Goal: Communication & Community: Share content

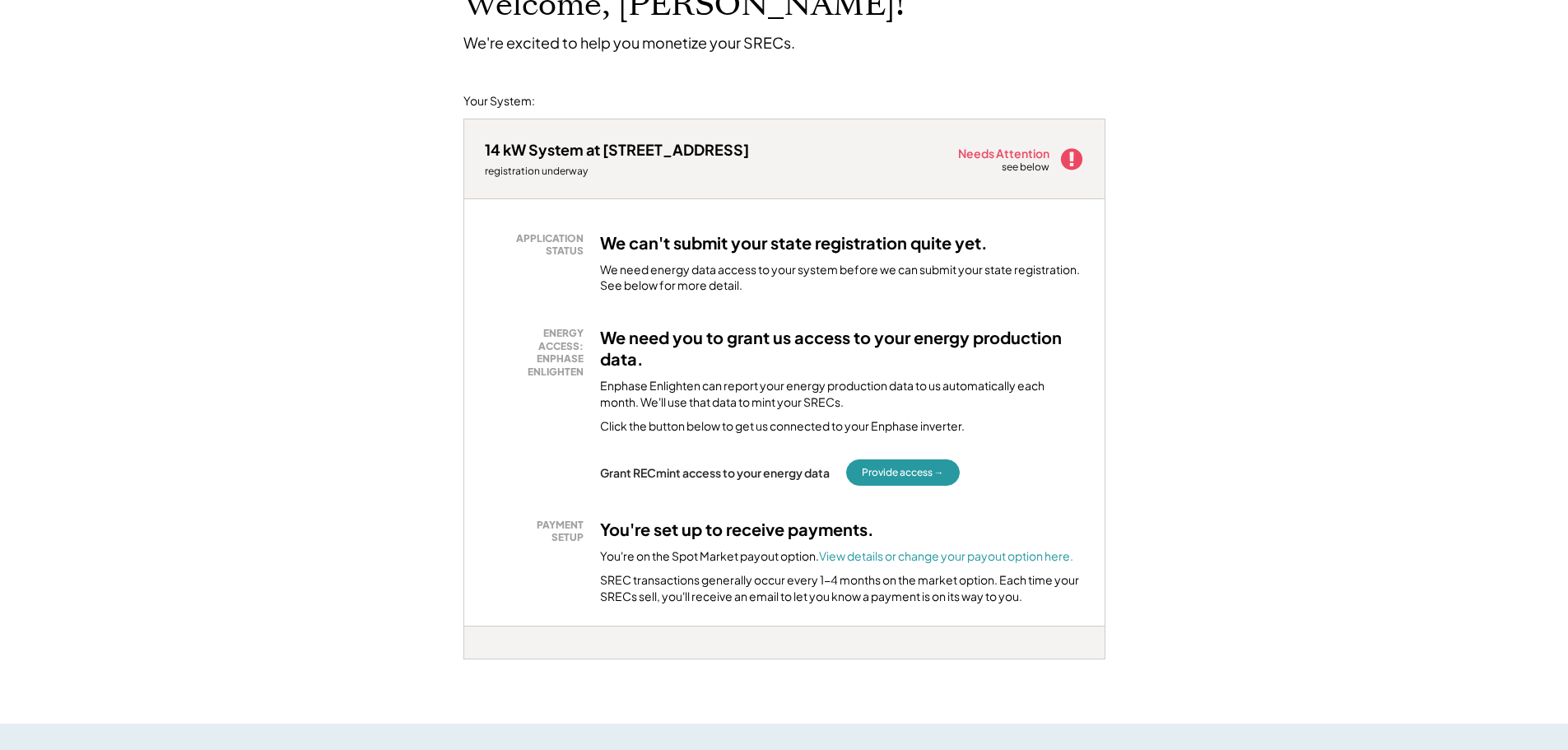
scroll to position [132, 0]
click at [892, 470] on button "Provide access →" at bounding box center [903, 470] width 113 height 26
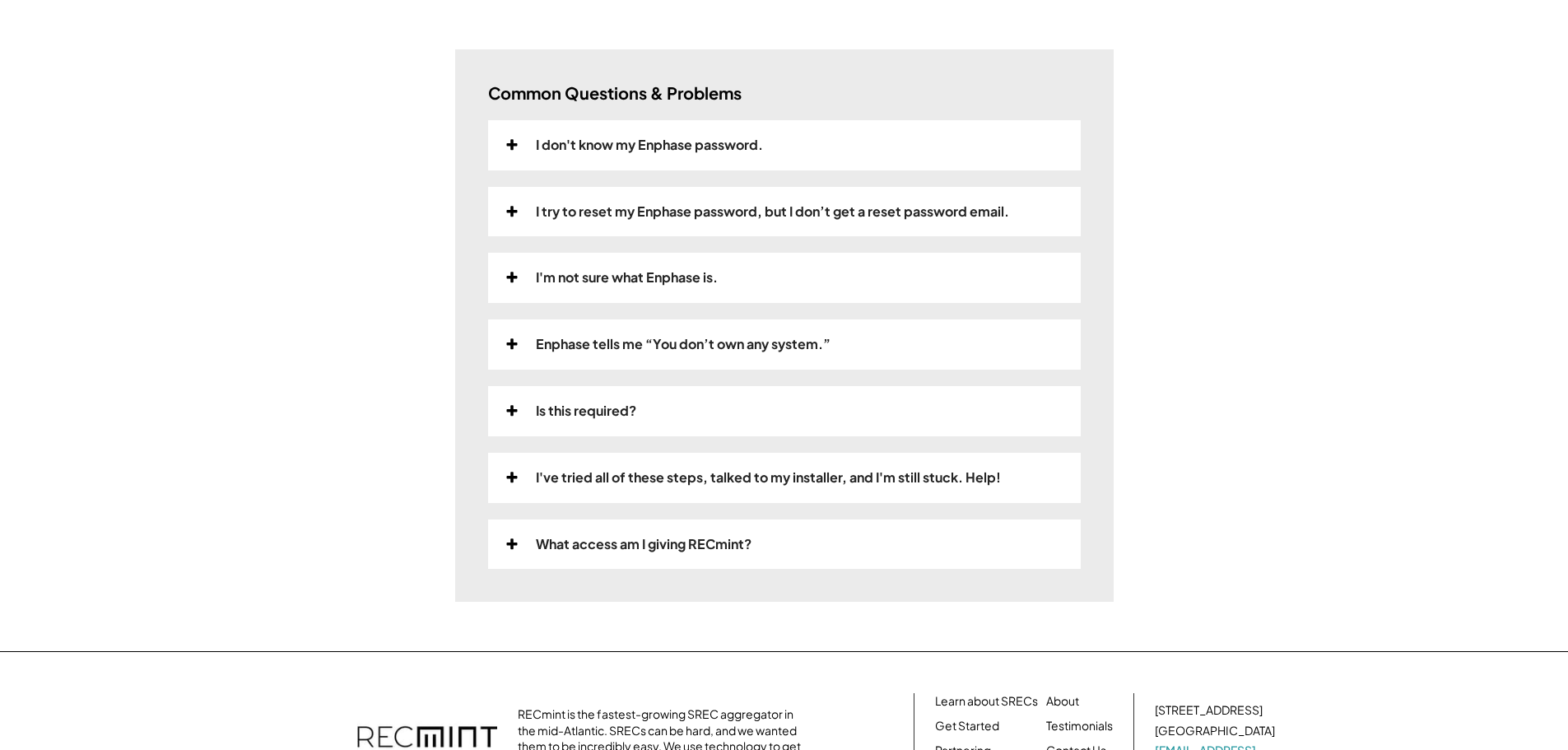
scroll to position [494, 0]
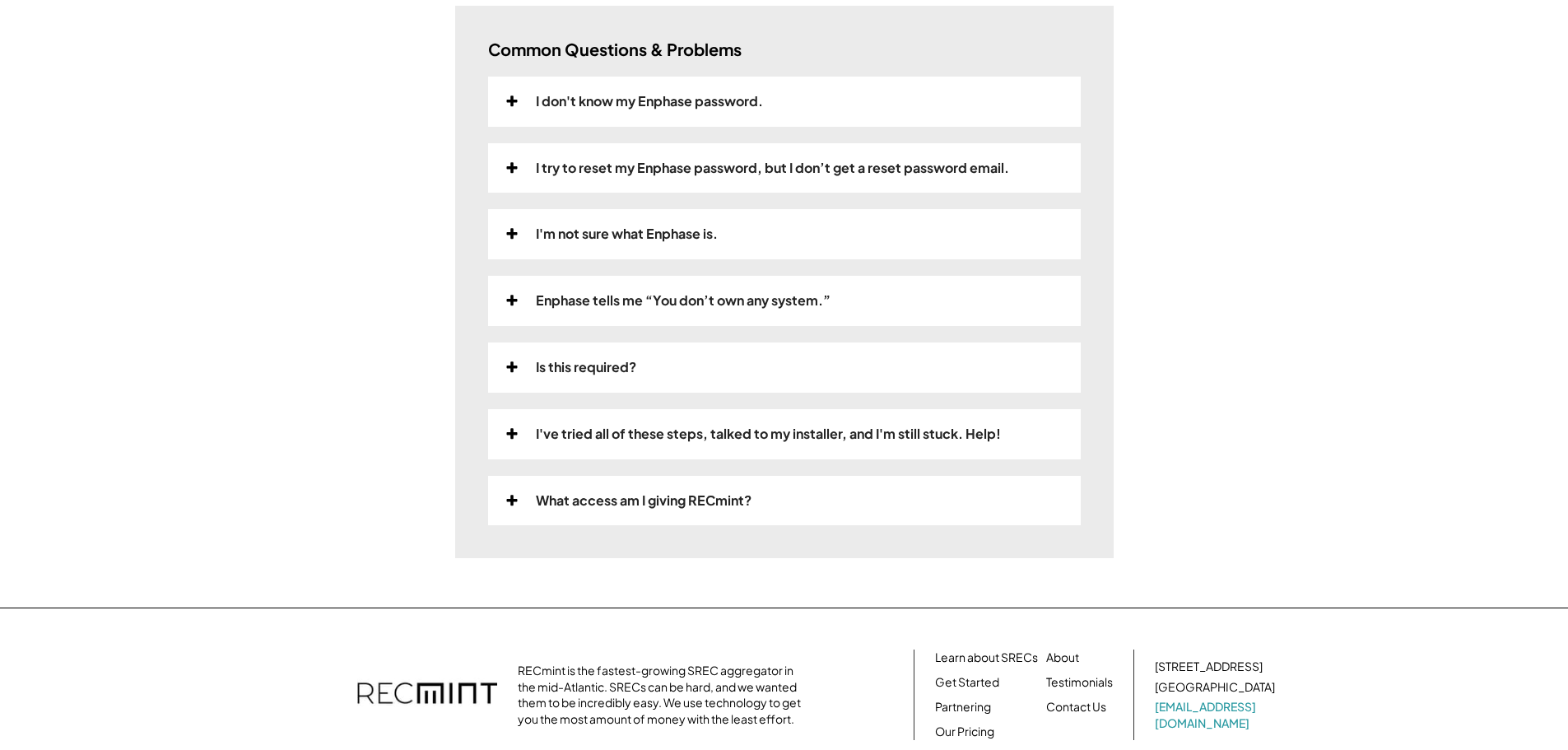
click at [512, 367] on use at bounding box center [512, 367] width 11 height 11
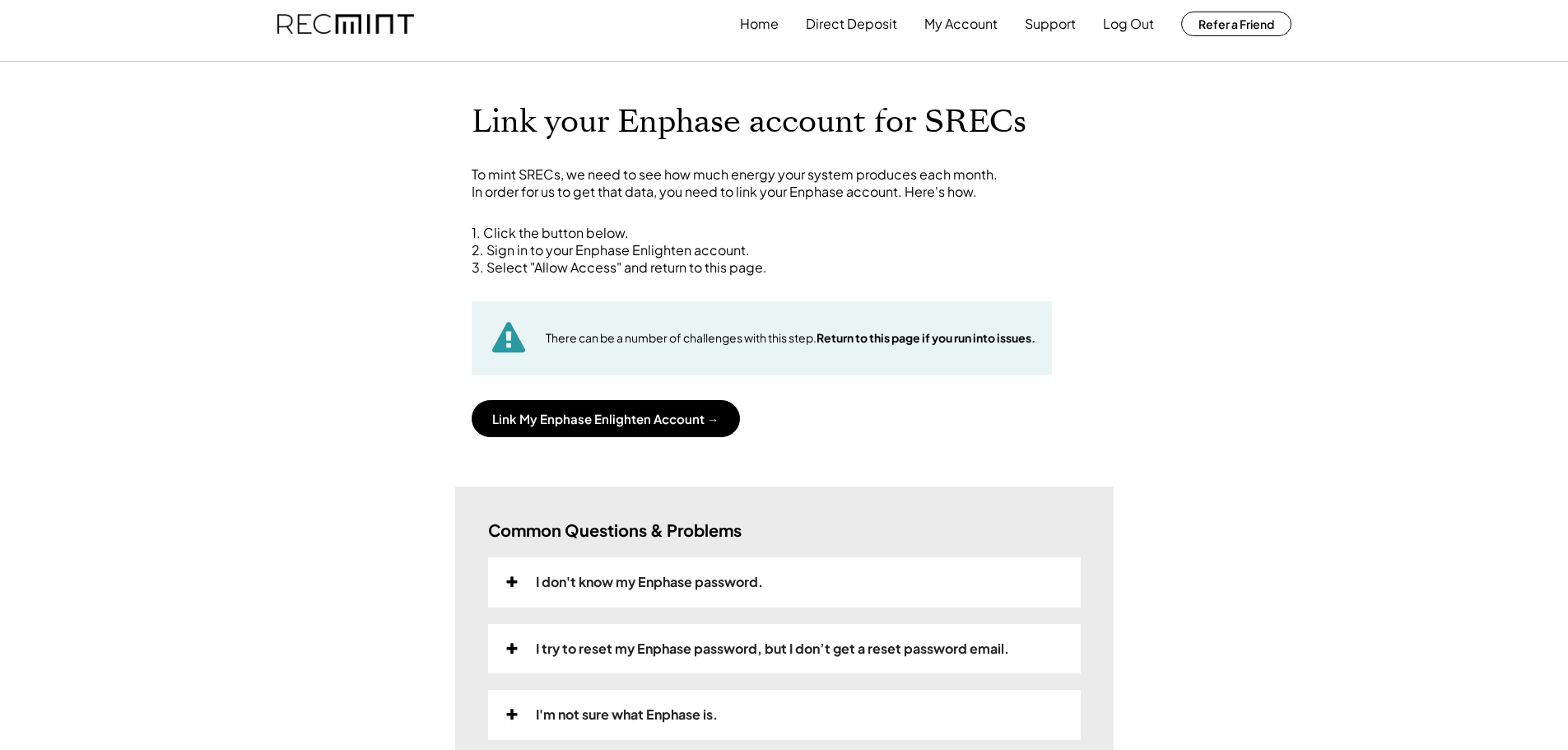
scroll to position [0, 0]
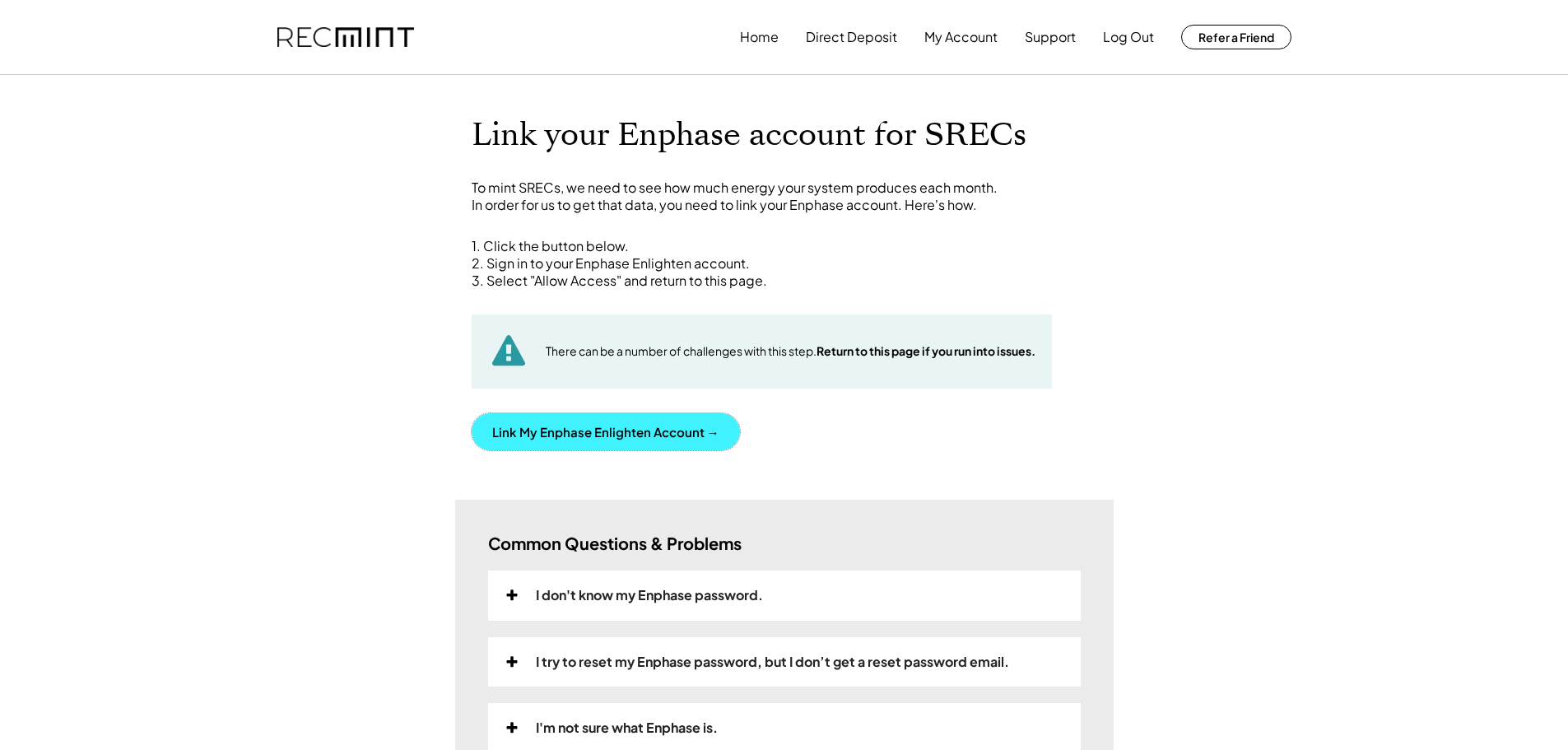
click at [670, 427] on button "Link My Enphase Enlighten Account →" at bounding box center [605, 432] width 268 height 37
click at [586, 590] on div "I don't know my Enphase password." at bounding box center [650, 596] width 227 height 18
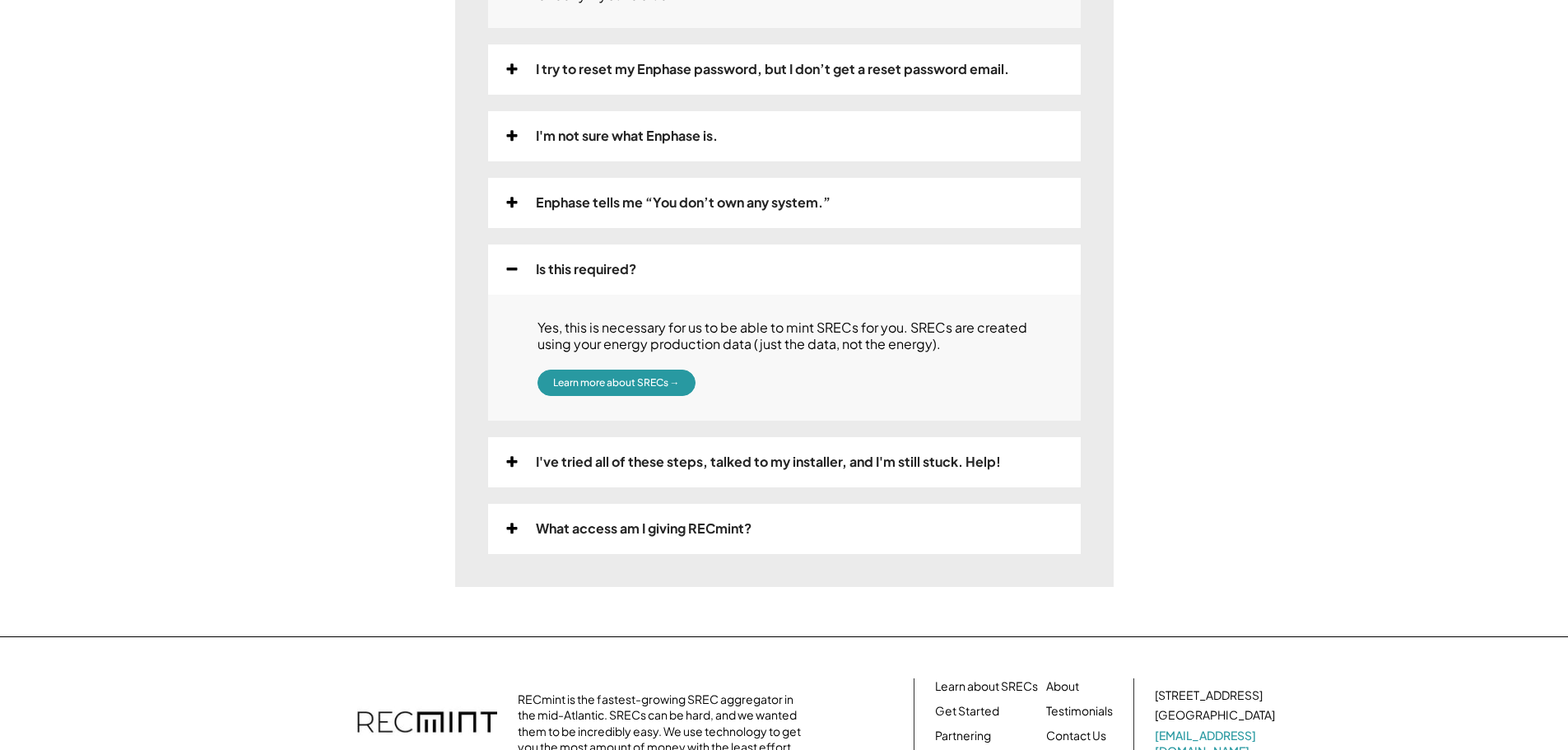
scroll to position [889, 0]
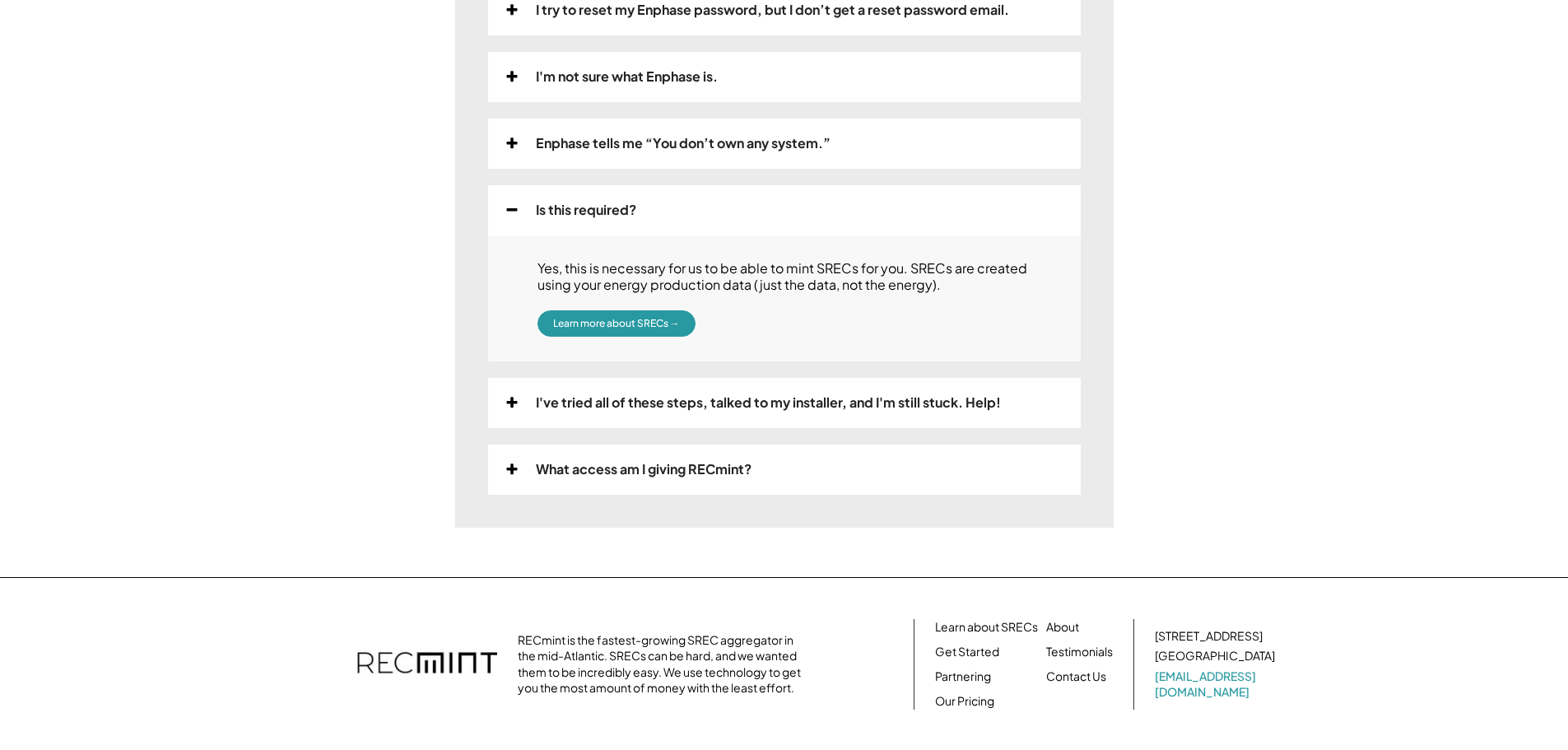
click at [623, 478] on div "What access am I giving RECmint?" at bounding box center [644, 469] width 216 height 18
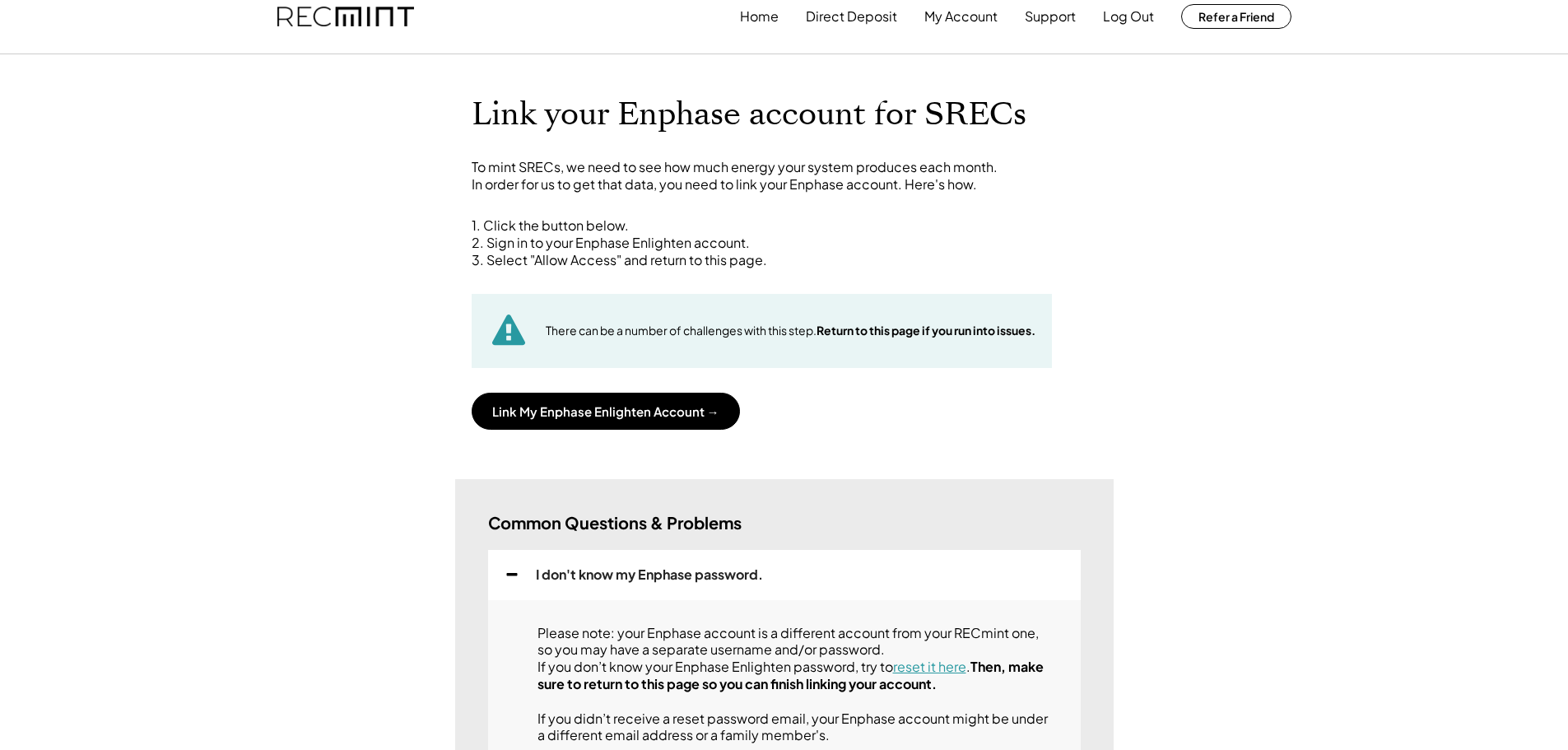
scroll to position [0, 0]
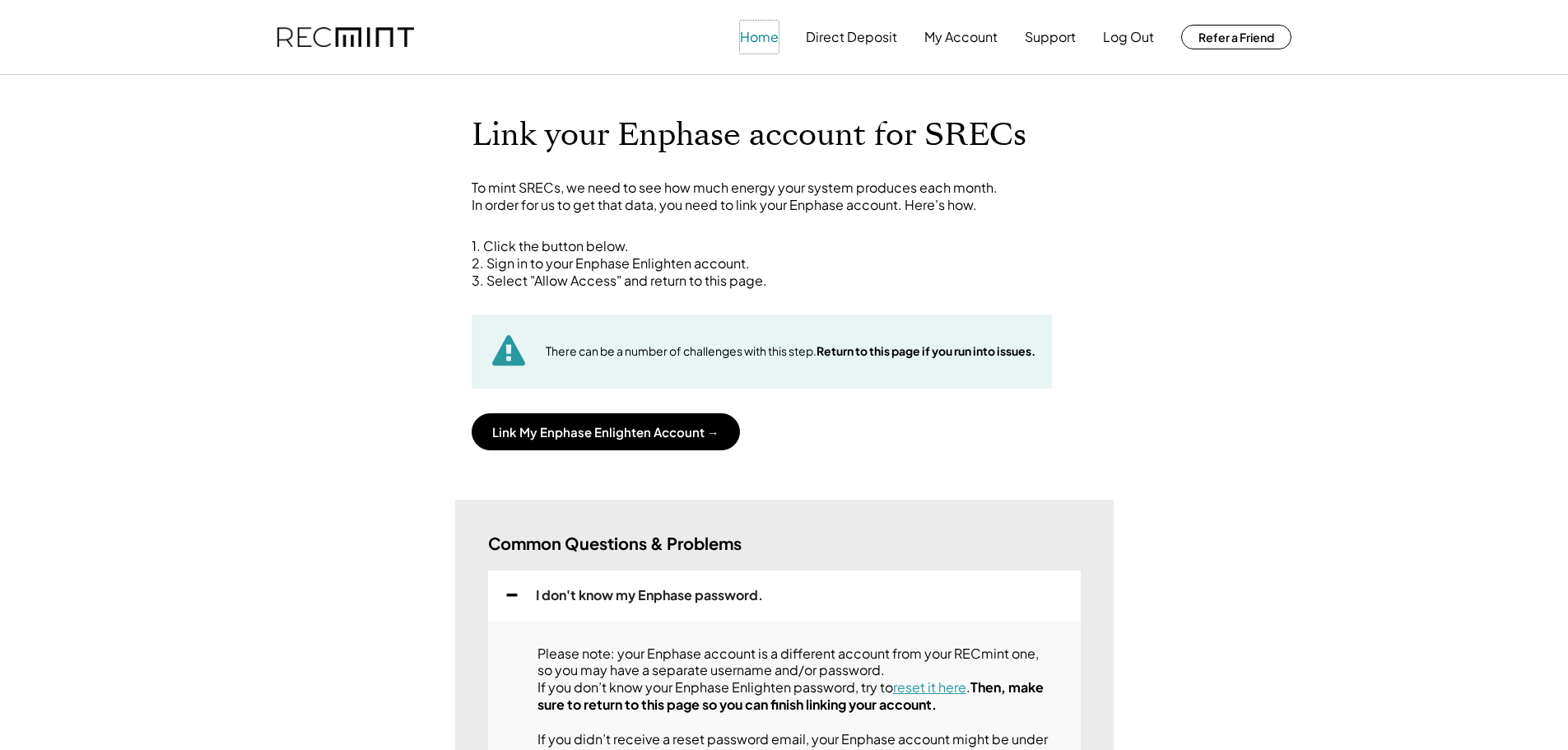
click at [757, 39] on button "Home" at bounding box center [760, 37] width 39 height 33
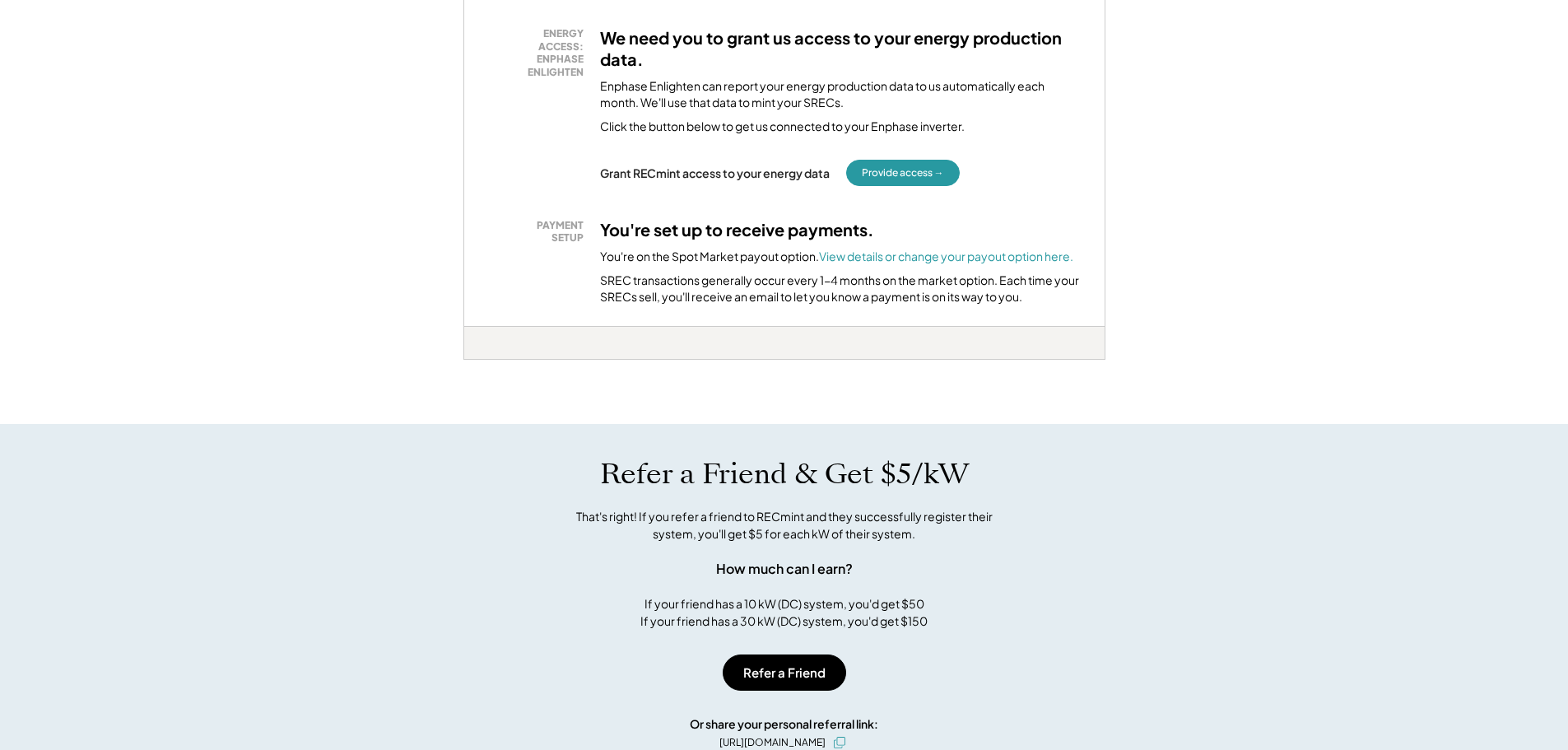
scroll to position [593, 0]
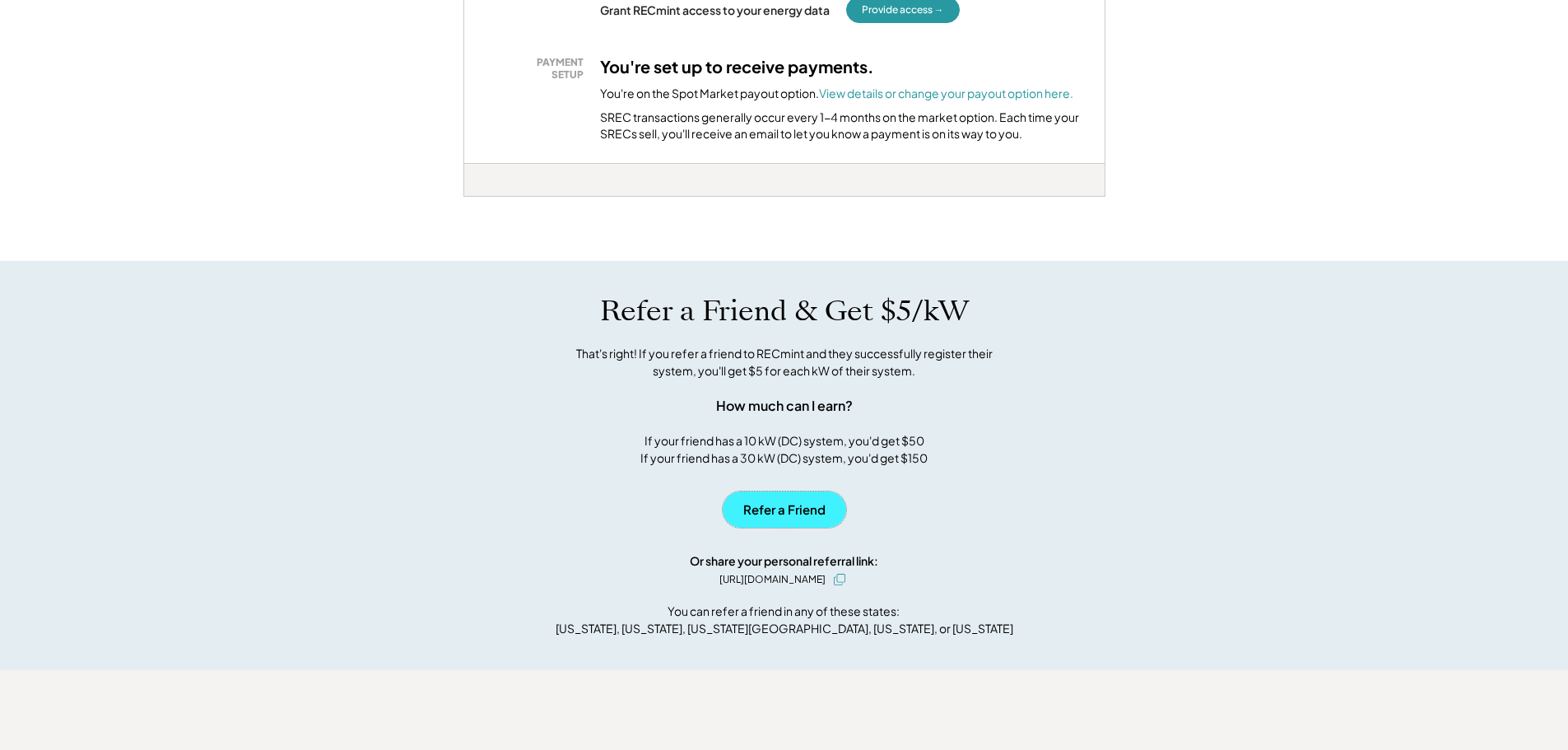
click at [762, 507] on button "Refer a Friend" at bounding box center [784, 509] width 123 height 36
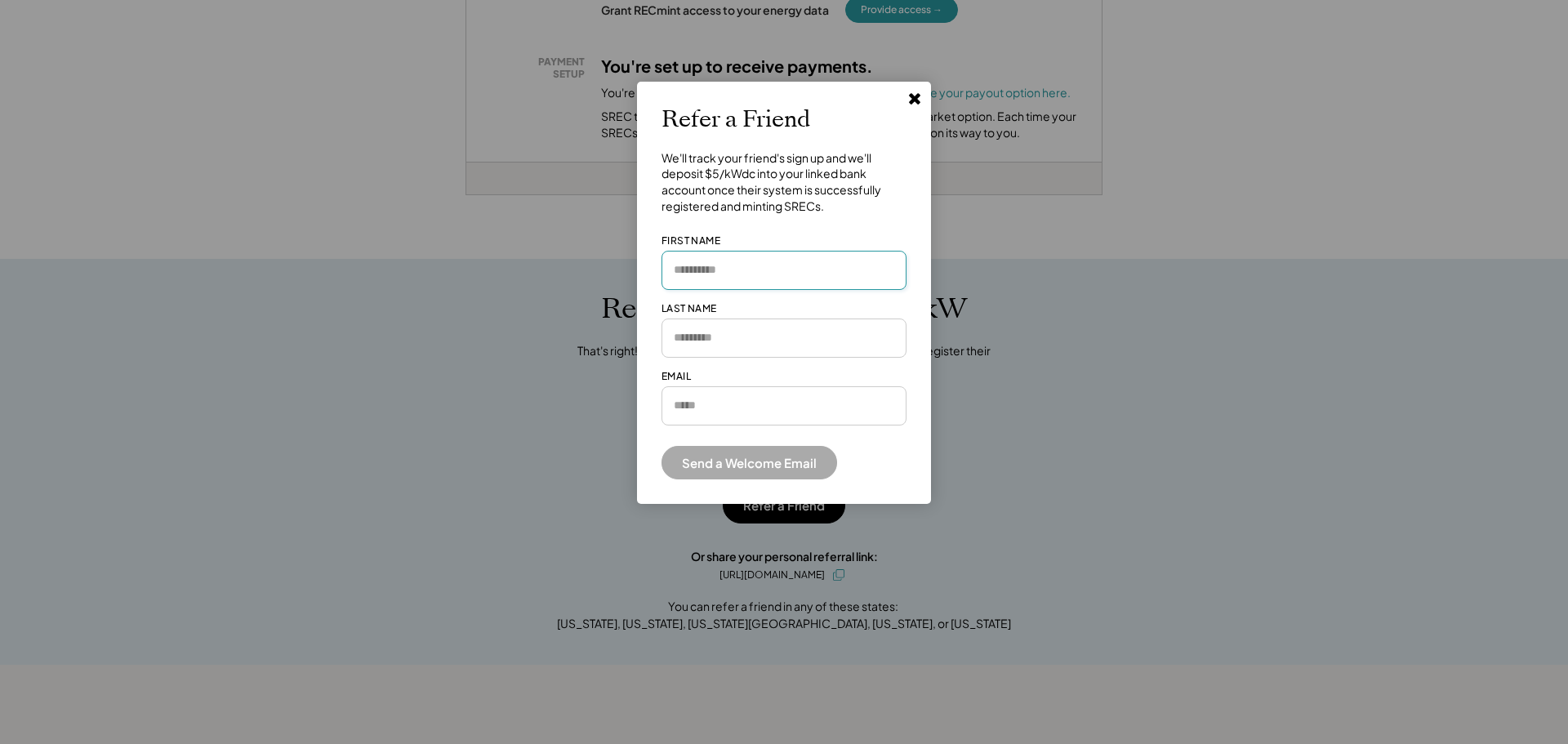
click at [770, 269] on input "input" at bounding box center [784, 270] width 245 height 39
type input "******"
type input "**********"
click at [697, 343] on input "input" at bounding box center [784, 338] width 245 height 39
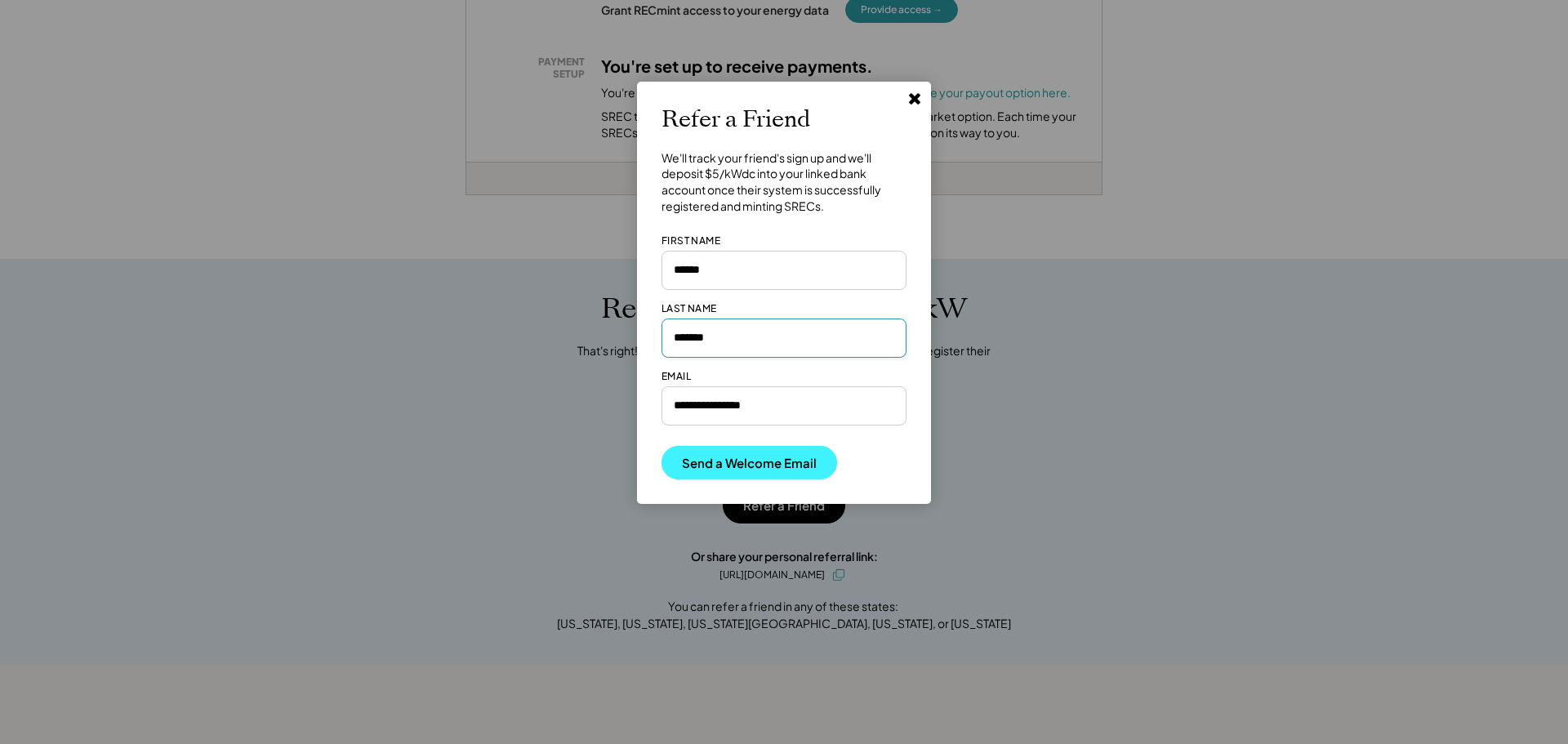
type input "*******"
click at [756, 462] on button "Send a Welcome Email" at bounding box center [749, 463] width 176 height 34
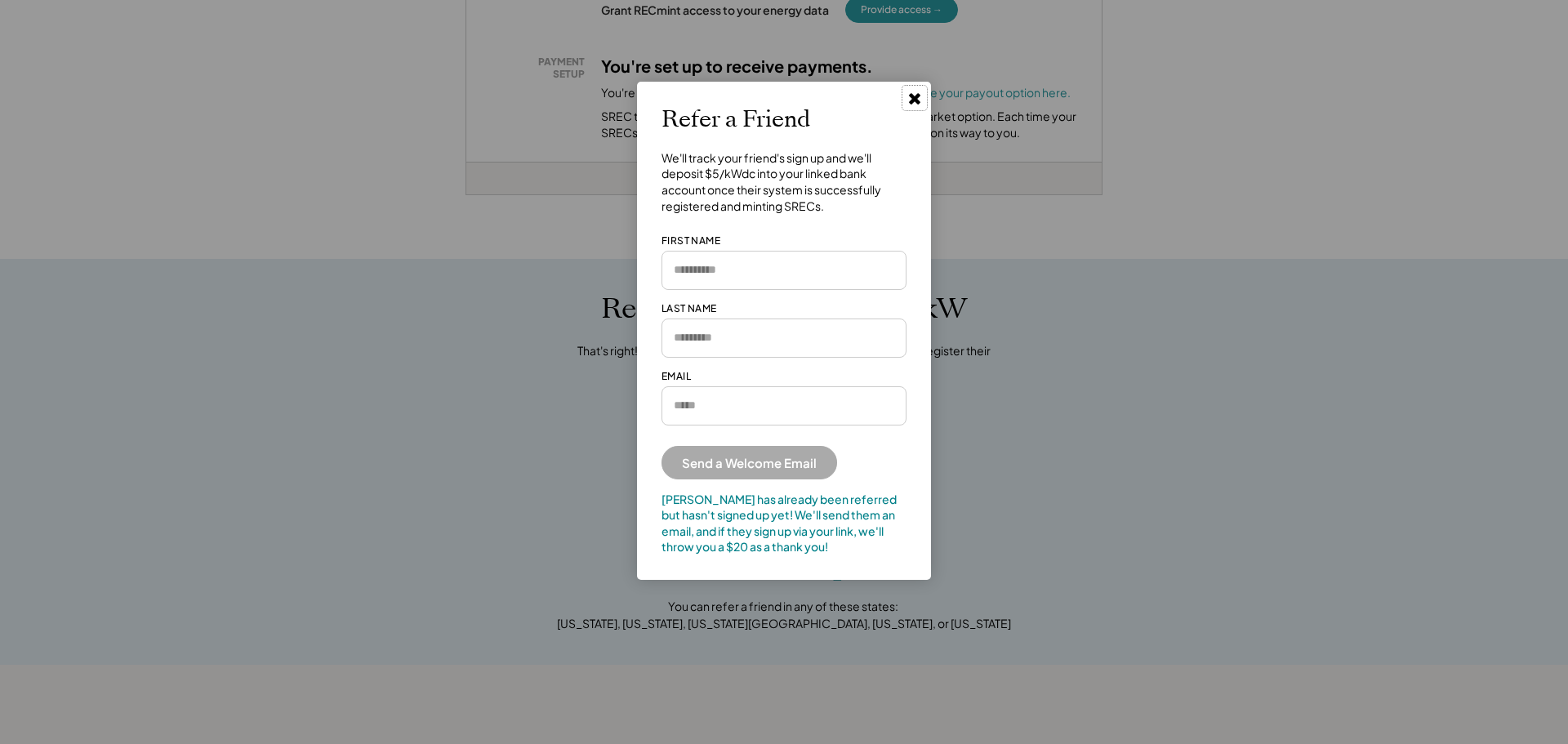
click at [916, 101] on use at bounding box center [915, 99] width 12 height 12
